Goal: Find specific page/section: Find specific page/section

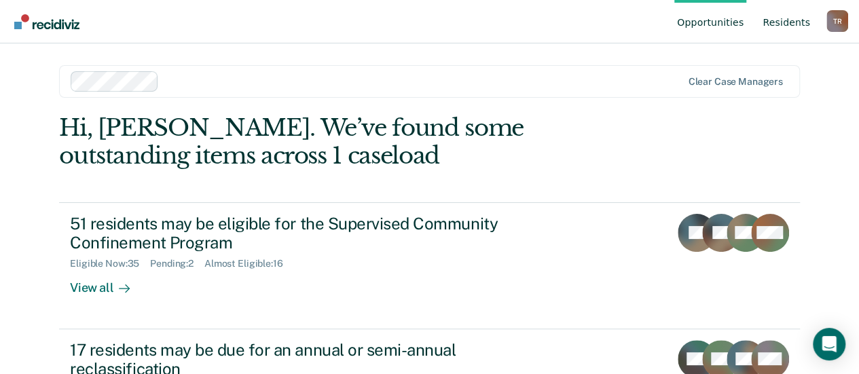
click at [779, 20] on link "Resident s" at bounding box center [786, 21] width 53 height 43
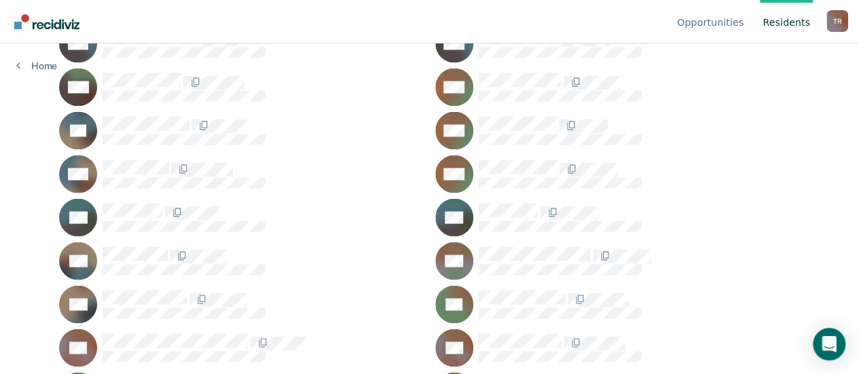
scroll to position [1155, 0]
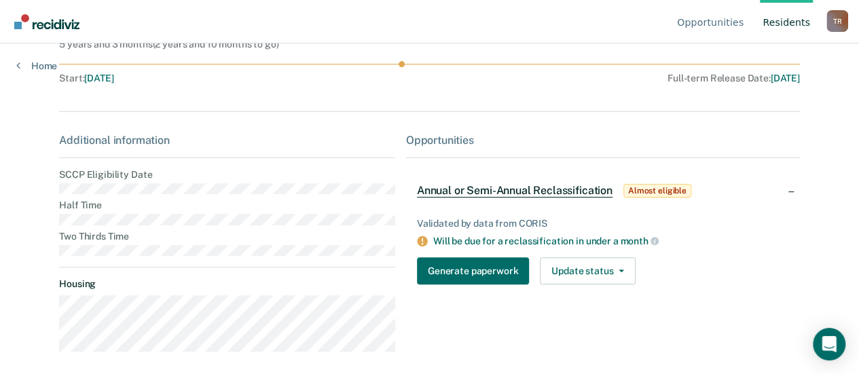
scroll to position [129, 0]
